Goal: Task Accomplishment & Management: Manage account settings

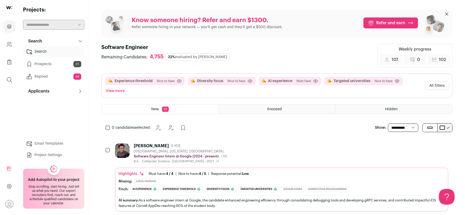
click at [57, 49] on link "Search" at bounding box center [53, 51] width 61 height 10
click at [148, 126] on span "0 candidates selected:" at bounding box center [131, 127] width 39 height 5
click at [148, 147] on div "[PERSON_NAME]" at bounding box center [151, 146] width 35 height 5
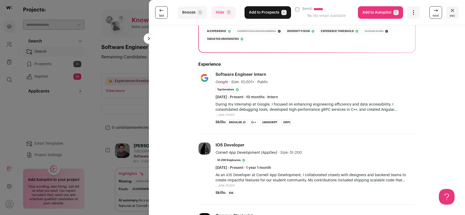
scroll to position [83, 0]
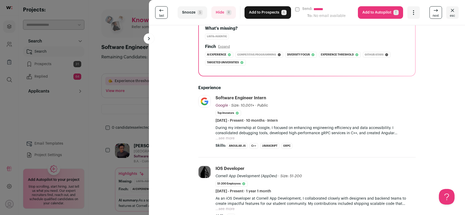
click at [220, 16] on button "Hide R" at bounding box center [223, 12] width 25 height 13
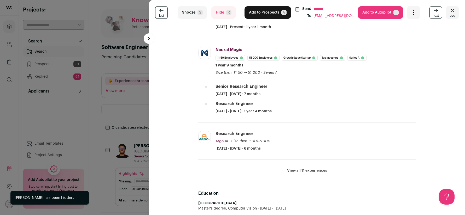
scroll to position [106, 0]
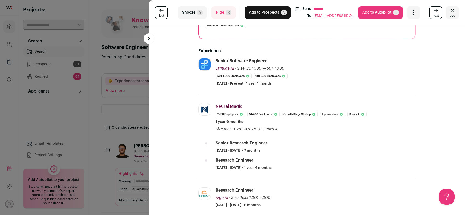
click at [215, 13] on button "Hide R" at bounding box center [223, 12] width 25 height 13
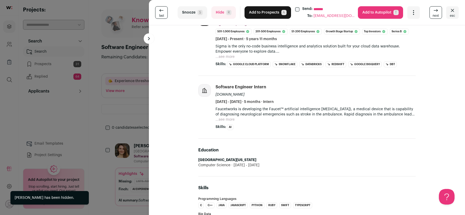
scroll to position [151, 0]
click at [266, 15] on button "Add to Prospects A" at bounding box center [267, 12] width 46 height 13
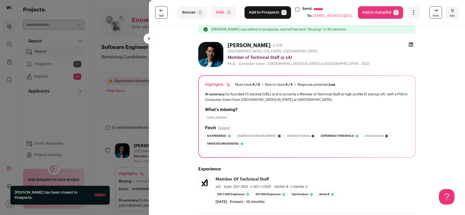
click at [266, 15] on button "Add to Prospects A" at bounding box center [267, 12] width 46 height 13
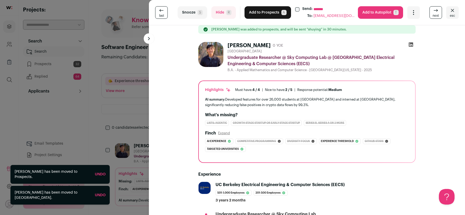
click at [230, 16] on button "Hide R" at bounding box center [223, 12] width 25 height 13
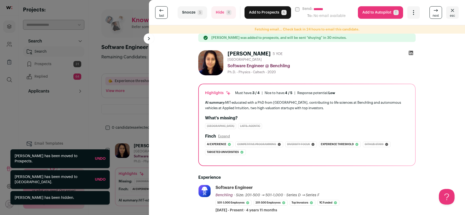
click at [260, 15] on button "Add to Prospects A" at bounding box center [267, 12] width 46 height 13
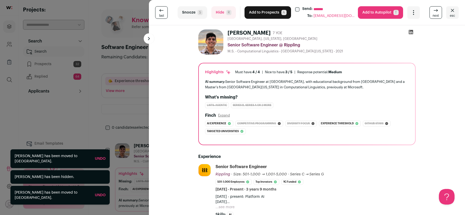
drag, startPoint x: 260, startPoint y: 15, endPoint x: 254, endPoint y: 33, distance: 18.9
click at [258, 19] on div "**********" at bounding box center [307, 12] width 316 height 25
click at [258, 11] on button "Add to Prospects A" at bounding box center [267, 12] width 46 height 13
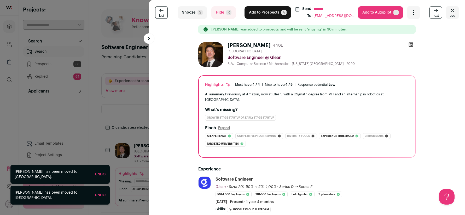
click at [258, 11] on button "Add to Prospects A" at bounding box center [267, 12] width 46 height 13
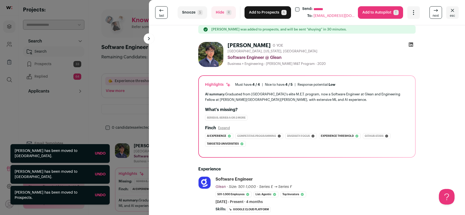
click at [258, 11] on button "Add to Prospects A" at bounding box center [267, 12] width 46 height 13
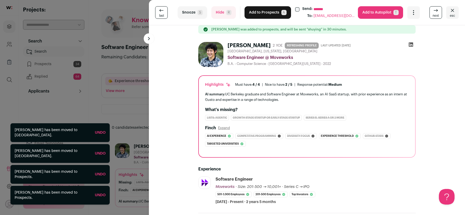
click at [258, 11] on button "Add to Prospects A" at bounding box center [267, 12] width 46 height 13
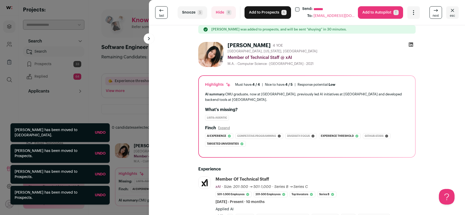
click at [258, 11] on button "Add to Prospects A" at bounding box center [267, 12] width 46 height 13
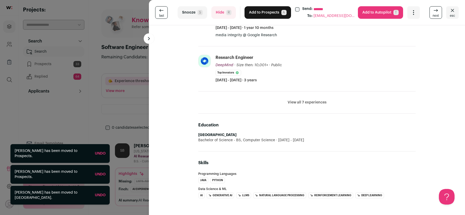
scroll to position [241, 0]
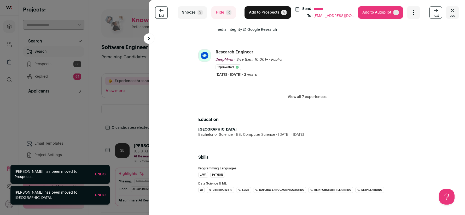
click at [258, 13] on button "Add to Prospects A" at bounding box center [267, 12] width 46 height 13
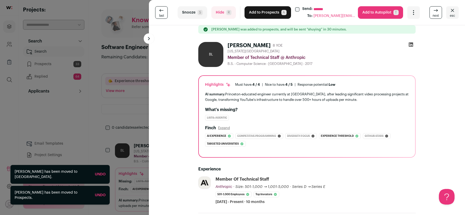
click at [258, 13] on button "Add to Prospects A" at bounding box center [267, 12] width 46 height 13
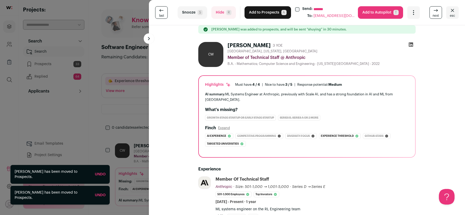
click at [258, 13] on button "Add to Prospects A" at bounding box center [267, 12] width 46 height 13
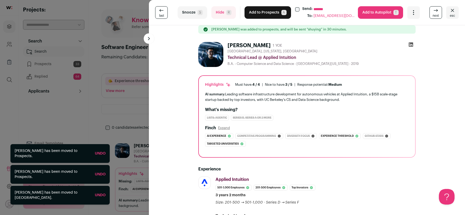
click at [258, 13] on button "Add to Prospects A" at bounding box center [267, 12] width 46 height 13
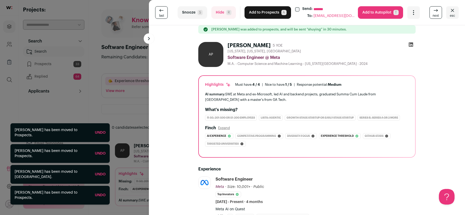
click at [258, 15] on button "Add to Prospects A" at bounding box center [267, 12] width 46 height 13
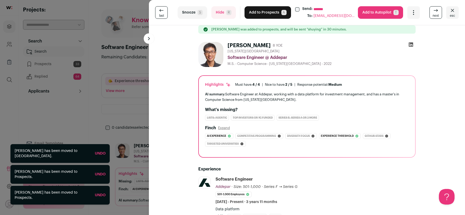
click at [258, 14] on button "Add to Prospects A" at bounding box center [267, 12] width 46 height 13
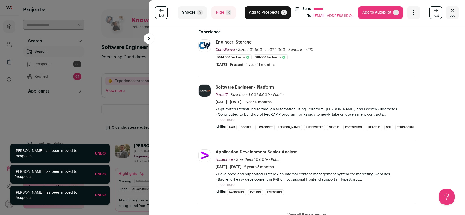
scroll to position [153, 0]
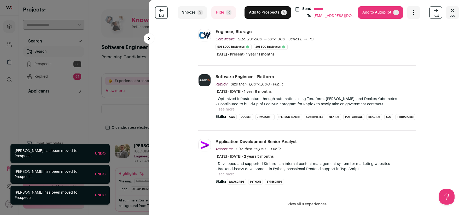
click at [229, 11] on span "R" at bounding box center [228, 12] width 5 height 5
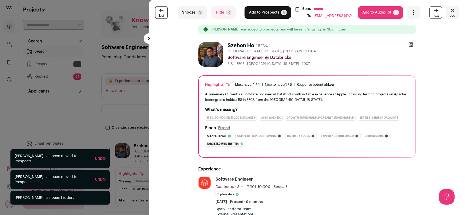
click at [270, 12] on button "Add to Prospects A" at bounding box center [267, 12] width 46 height 13
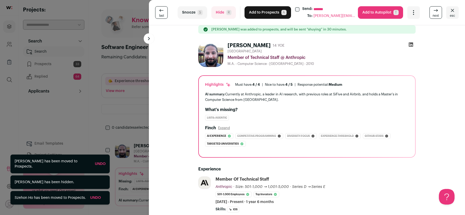
click at [270, 12] on button "Add to Prospects A" at bounding box center [267, 12] width 46 height 13
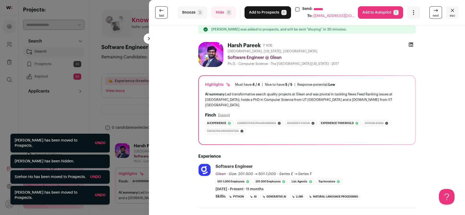
click at [267, 11] on button "Add to Prospects A" at bounding box center [267, 12] width 46 height 13
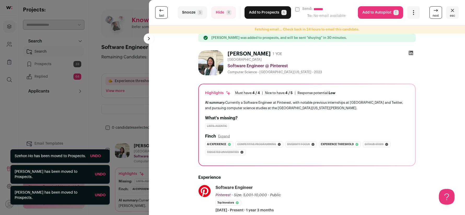
click at [267, 11] on button "Add to Prospects A" at bounding box center [267, 12] width 46 height 13
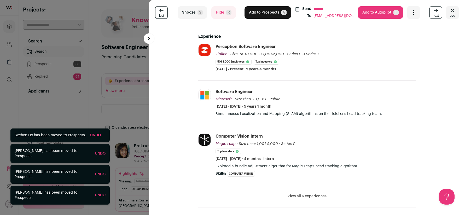
scroll to position [135, 0]
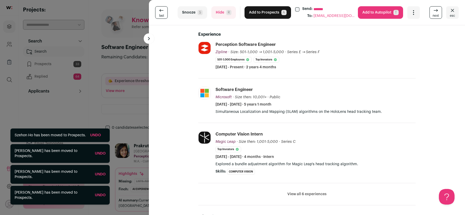
click at [226, 16] on button "Hide R" at bounding box center [223, 12] width 25 height 13
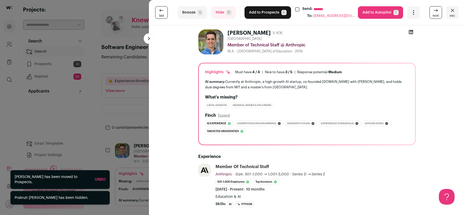
click at [273, 15] on button "Add to Prospects A" at bounding box center [267, 12] width 46 height 13
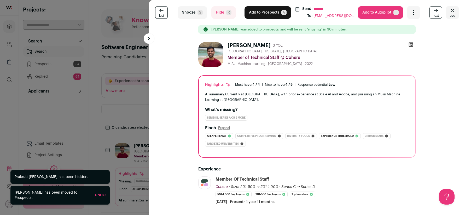
click at [273, 15] on button "Add to Prospects A" at bounding box center [267, 12] width 46 height 13
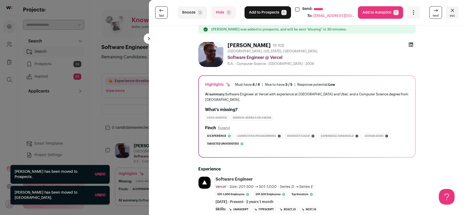
click at [265, 15] on button "Add to Prospects A" at bounding box center [267, 12] width 46 height 13
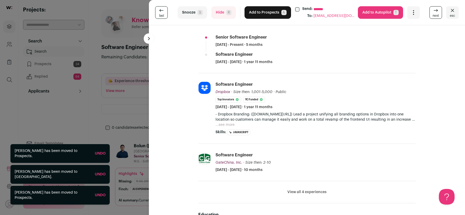
scroll to position [179, 0]
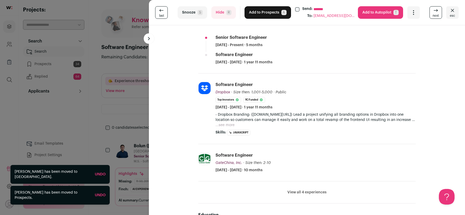
click at [220, 16] on button "Hide R" at bounding box center [223, 12] width 25 height 13
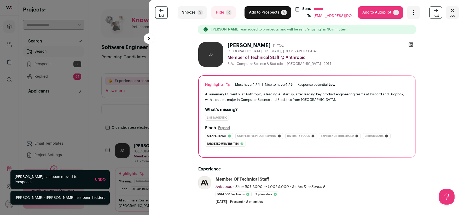
click at [257, 13] on button "Add to Prospects A" at bounding box center [267, 12] width 46 height 13
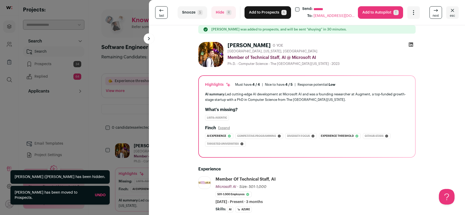
click at [257, 13] on button "Add to Prospects A" at bounding box center [267, 12] width 46 height 13
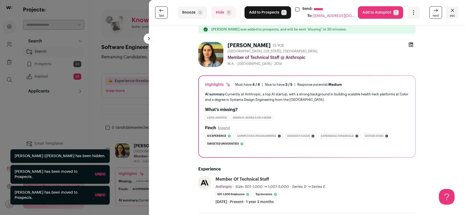
click at [257, 13] on button "Add to Prospects A" at bounding box center [267, 12] width 46 height 13
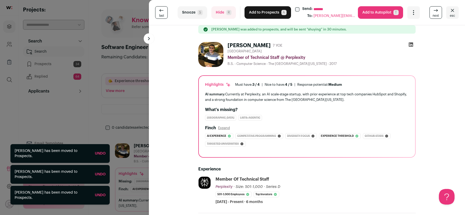
click at [257, 13] on button "Add to Prospects A" at bounding box center [267, 12] width 46 height 13
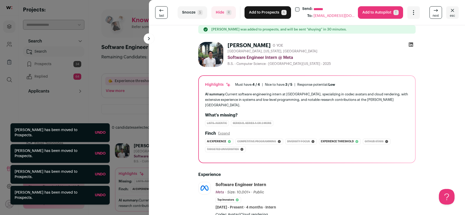
drag, startPoint x: 453, startPoint y: 16, endPoint x: 442, endPoint y: 16, distance: 11.0
click at [453, 16] on span "esc" at bounding box center [452, 16] width 5 height 4
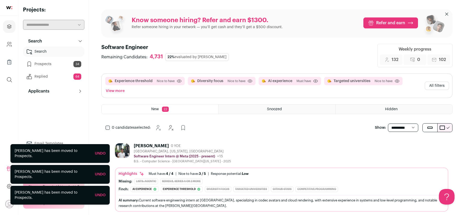
click at [52, 66] on link "Prospects 34" at bounding box center [53, 64] width 61 height 10
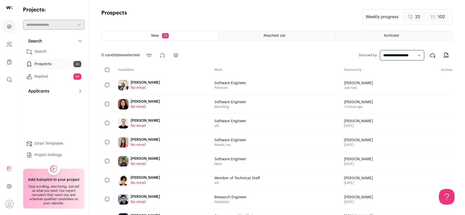
click at [240, 34] on div "Reached out" at bounding box center [277, 35] width 116 height 9
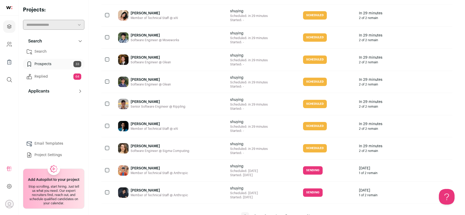
scroll to position [441, 0]
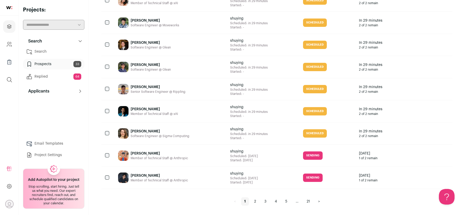
click at [251, 201] on link "2" at bounding box center [255, 202] width 8 height 8
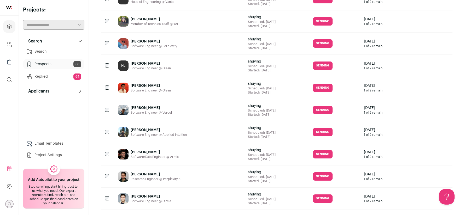
scroll to position [441, 0]
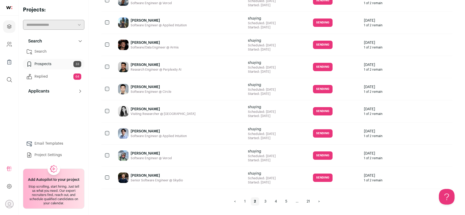
click at [264, 202] on link "3" at bounding box center [265, 202] width 8 height 8
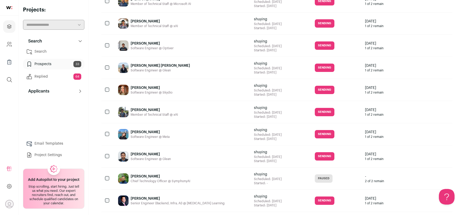
scroll to position [441, 0]
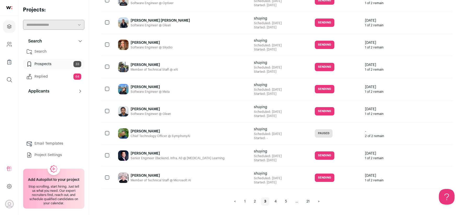
click at [276, 203] on link "4" at bounding box center [275, 202] width 8 height 8
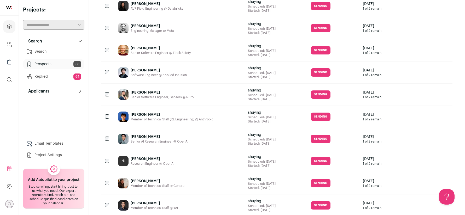
scroll to position [441, 0]
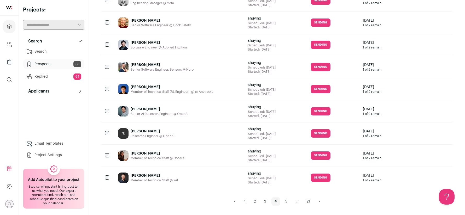
click at [285, 203] on link "5" at bounding box center [286, 202] width 8 height 8
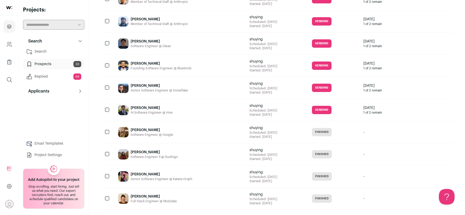
scroll to position [441, 0]
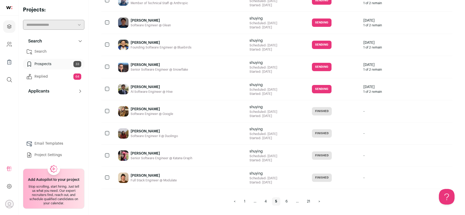
click at [61, 77] on link "Replied 64" at bounding box center [53, 77] width 61 height 10
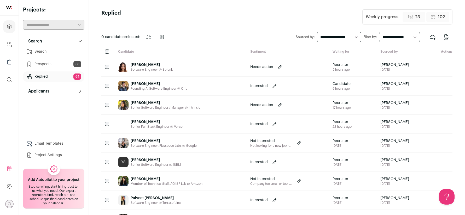
click at [54, 66] on link "Prospects 33" at bounding box center [53, 64] width 61 height 10
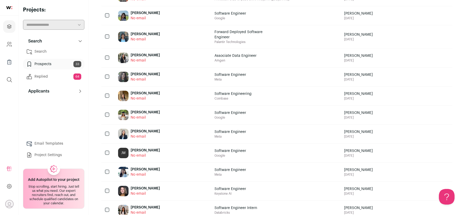
scroll to position [367, 0]
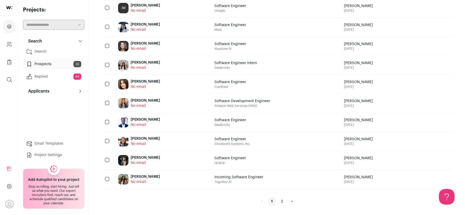
click at [280, 203] on link "2" at bounding box center [282, 202] width 8 height 8
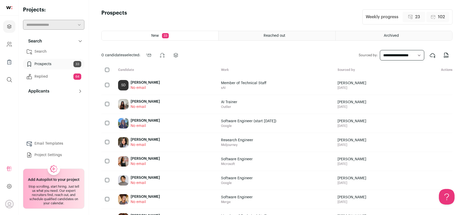
scroll to position [39, 0]
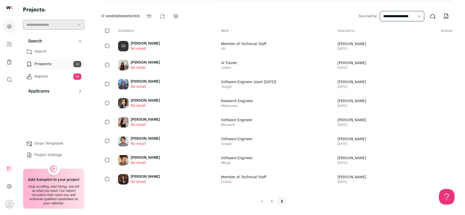
click at [46, 69] on link "Prospects 33" at bounding box center [53, 64] width 61 height 10
